Goal: Task Accomplishment & Management: Use online tool/utility

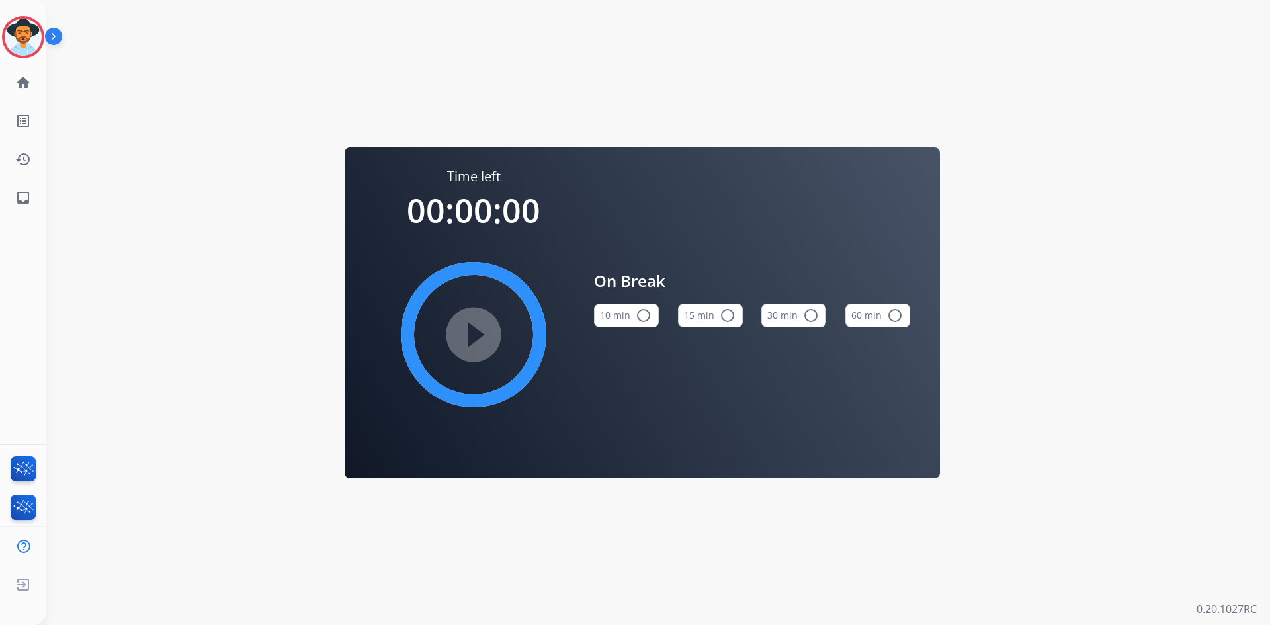
click at [722, 316] on mat-icon "radio_button_unchecked" at bounding box center [728, 316] width 16 height 16
click at [482, 332] on mat-icon "play_circle_filled" at bounding box center [474, 335] width 16 height 16
click at [29, 40] on img at bounding box center [23, 37] width 37 height 37
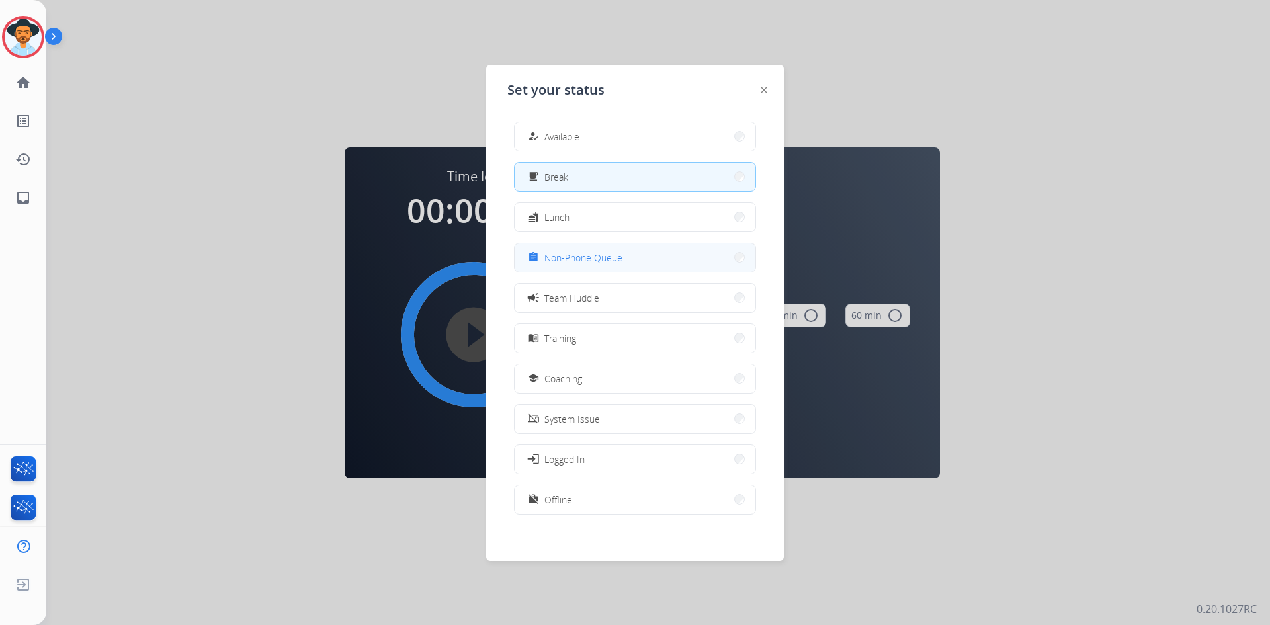
click at [635, 251] on button "assignment Non-Phone Queue" at bounding box center [635, 257] width 241 height 28
